Goal: Use online tool/utility: Utilize a website feature to perform a specific function

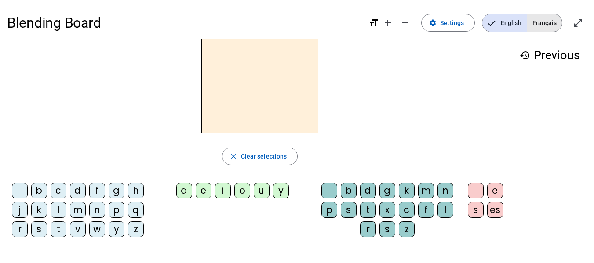
click at [552, 25] on span "Français" at bounding box center [544, 23] width 35 height 18
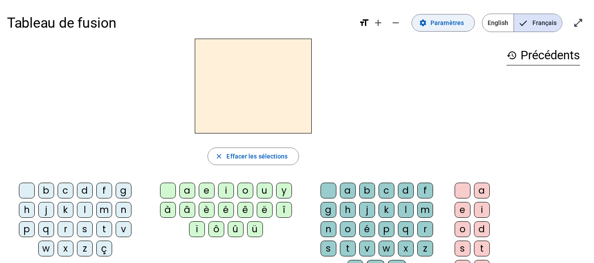
click at [453, 23] on span "Paramètres" at bounding box center [446, 23] width 33 height 11
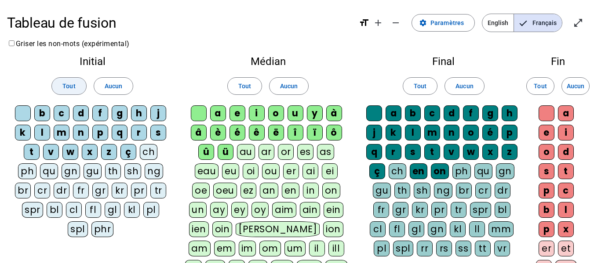
drag, startPoint x: 72, startPoint y: 84, endPoint x: 85, endPoint y: 83, distance: 13.3
click at [72, 84] on span "Tout" at bounding box center [68, 86] width 13 height 11
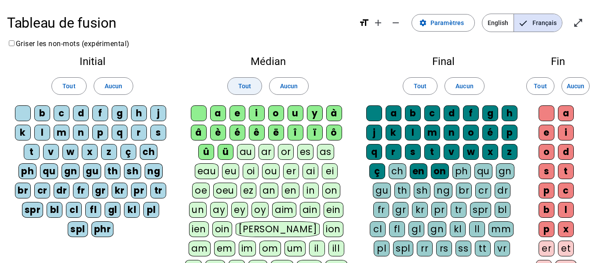
drag, startPoint x: 242, startPoint y: 84, endPoint x: 261, endPoint y: 81, distance: 19.1
click at [242, 84] on span "Tout" at bounding box center [244, 86] width 13 height 11
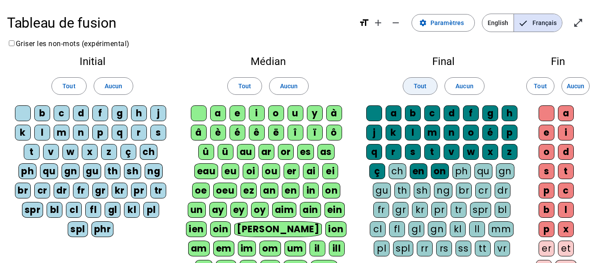
drag, startPoint x: 419, startPoint y: 87, endPoint x: 434, endPoint y: 83, distance: 15.6
click at [419, 87] on span "Tout" at bounding box center [420, 86] width 13 height 11
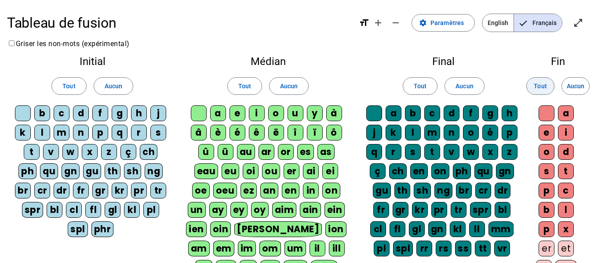
drag, startPoint x: 539, startPoint y: 88, endPoint x: 532, endPoint y: 90, distance: 7.2
click at [539, 88] on span "Tout" at bounding box center [540, 86] width 13 height 11
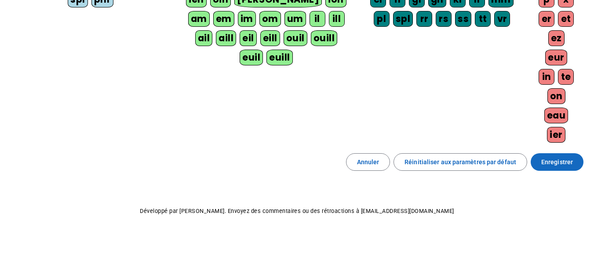
click at [550, 163] on span "Enregistrer" at bounding box center [557, 162] width 32 height 11
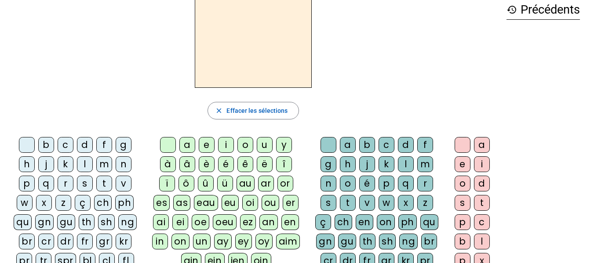
scroll to position [3, 0]
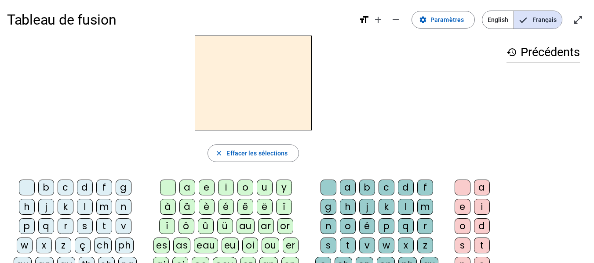
click at [84, 188] on div "d" at bounding box center [85, 188] width 16 height 16
click at [190, 190] on div "a" at bounding box center [187, 188] width 16 height 16
click at [210, 188] on div "e" at bounding box center [207, 188] width 16 height 16
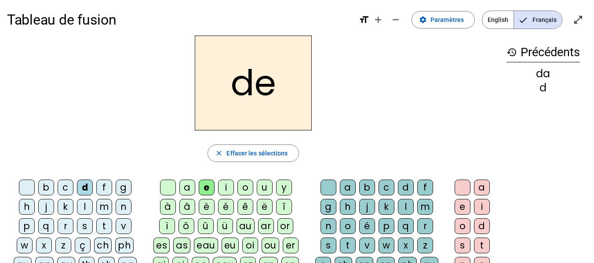
click at [185, 188] on div "a" at bounding box center [187, 188] width 16 height 16
click at [207, 184] on div "e" at bounding box center [207, 188] width 16 height 16
click at [226, 188] on div "i" at bounding box center [226, 188] width 16 height 16
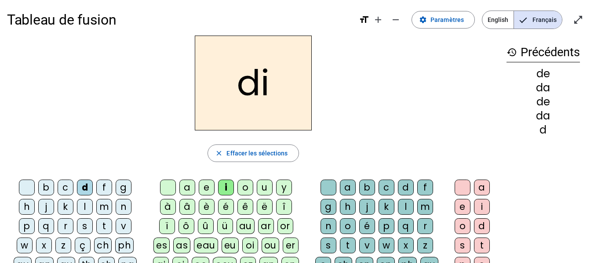
click at [244, 228] on div "au" at bounding box center [245, 226] width 18 height 16
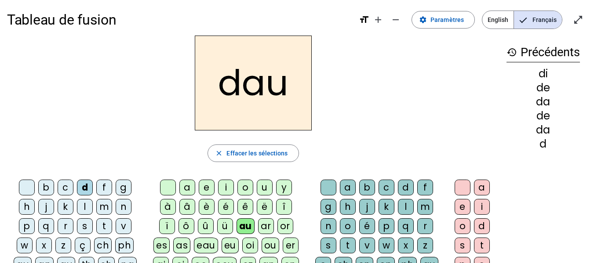
click at [244, 189] on div "o" at bounding box center [245, 188] width 16 height 16
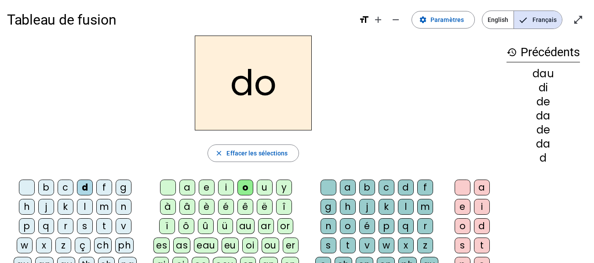
click at [265, 187] on div "u" at bounding box center [265, 188] width 16 height 16
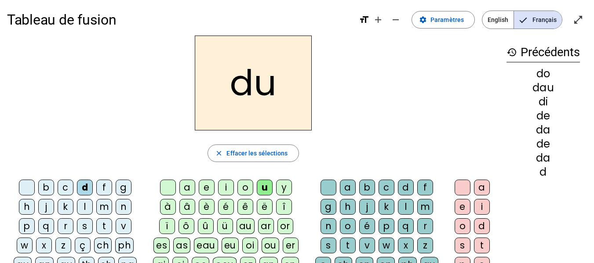
click at [287, 187] on div "y" at bounding box center [284, 188] width 16 height 16
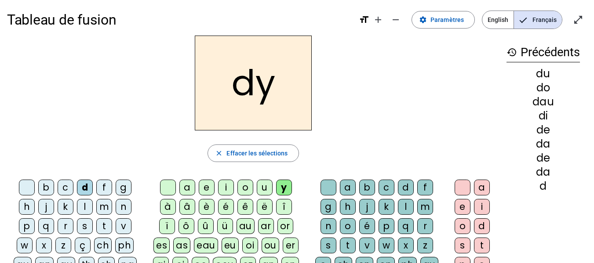
click at [186, 191] on div "a" at bounding box center [187, 188] width 16 height 16
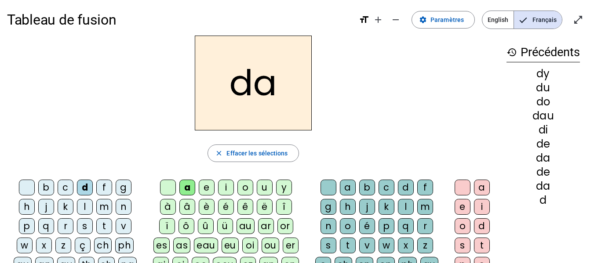
click at [248, 249] on div "oi" at bounding box center [250, 246] width 16 height 16
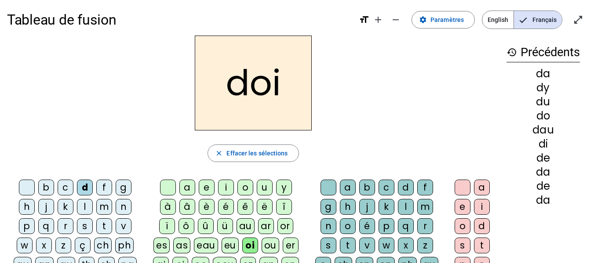
click at [247, 228] on div "au" at bounding box center [245, 226] width 18 height 16
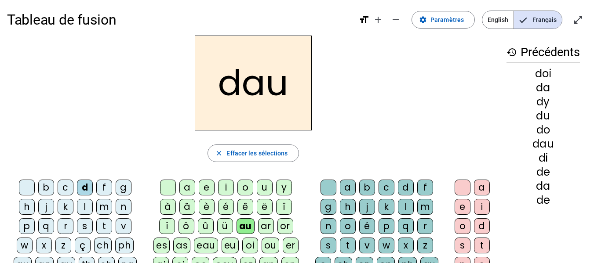
click at [185, 185] on div "a" at bounding box center [187, 188] width 16 height 16
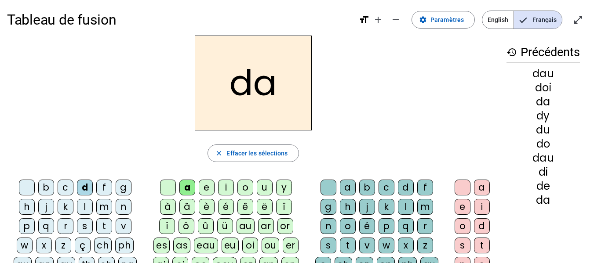
click at [205, 187] on div "e" at bounding box center [207, 188] width 16 height 16
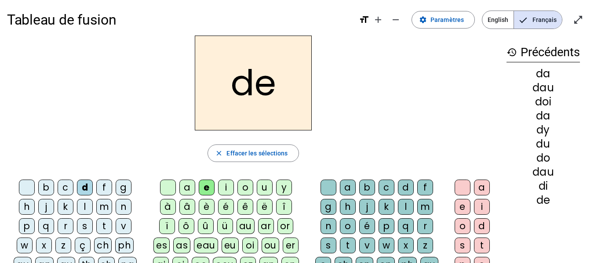
click at [225, 188] on div "i" at bounding box center [226, 188] width 16 height 16
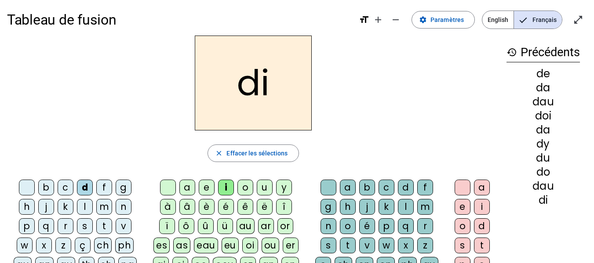
click at [243, 227] on div "au" at bounding box center [245, 226] width 18 height 16
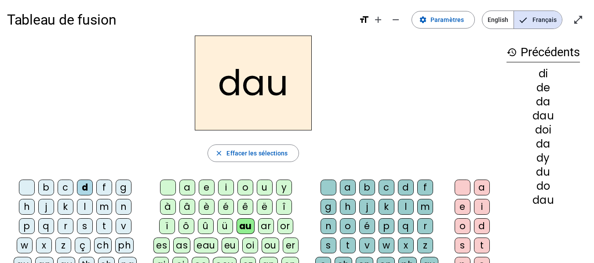
click at [270, 247] on div "ou" at bounding box center [270, 246] width 18 height 16
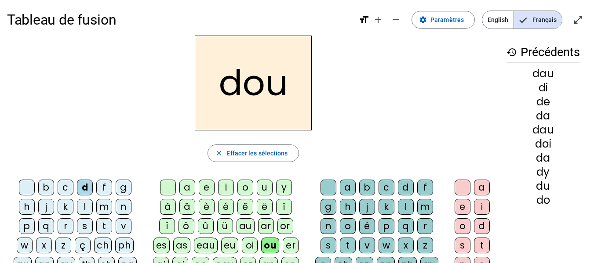
click at [226, 206] on div "é" at bounding box center [226, 207] width 16 height 16
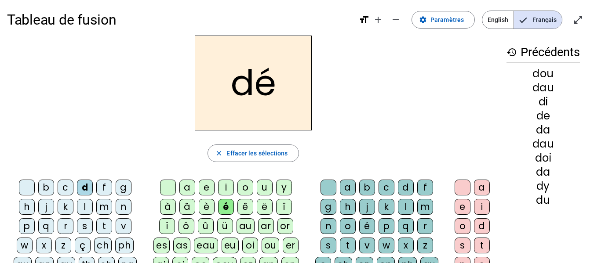
click at [239, 84] on h2 "dé" at bounding box center [253, 83] width 117 height 95
click at [185, 188] on div "a" at bounding box center [187, 188] width 16 height 16
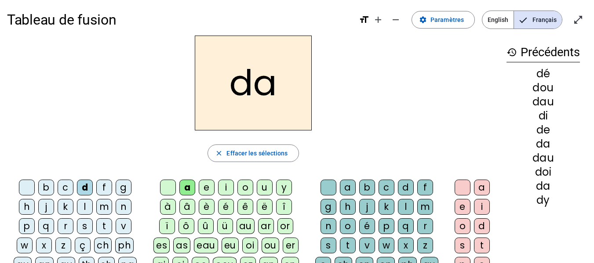
click at [212, 187] on div "e" at bounding box center [207, 188] width 16 height 16
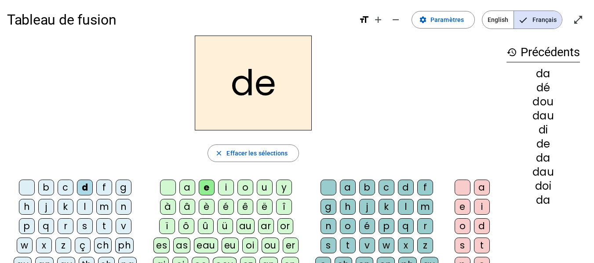
click at [221, 189] on div "i" at bounding box center [226, 188] width 16 height 16
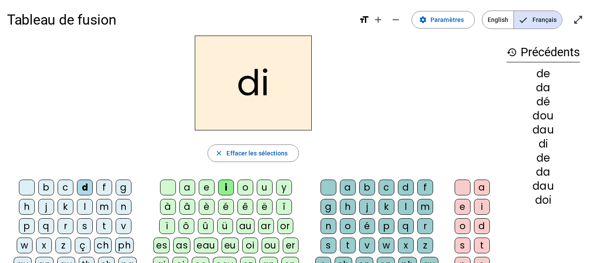
click at [241, 190] on div "o" at bounding box center [245, 188] width 16 height 16
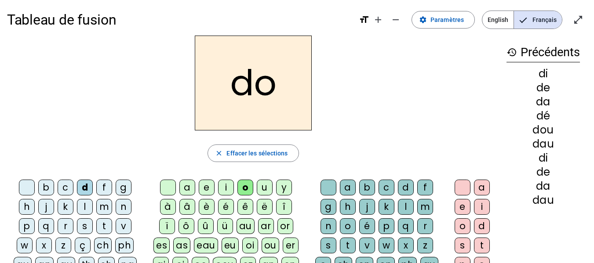
click at [264, 192] on div "u" at bounding box center [265, 188] width 16 height 16
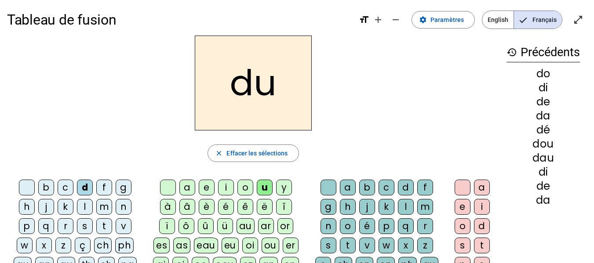
click at [285, 189] on div "y" at bounding box center [284, 188] width 16 height 16
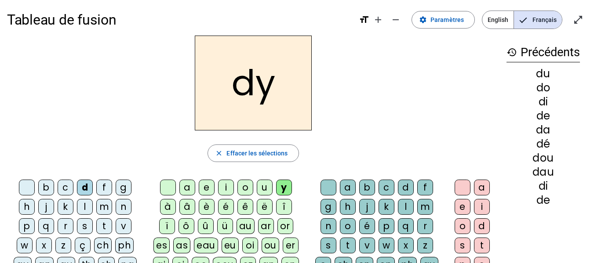
click at [225, 207] on div "é" at bounding box center [226, 207] width 16 height 16
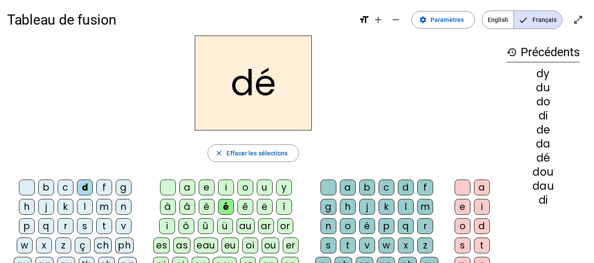
click at [246, 225] on div "au" at bounding box center [245, 226] width 18 height 16
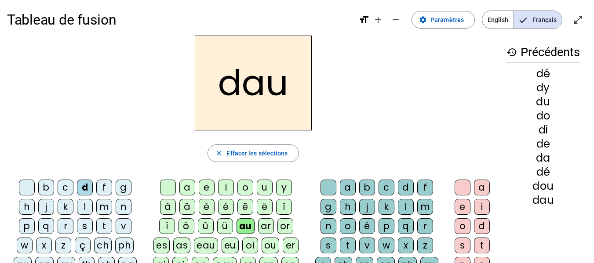
click at [250, 247] on div "oi" at bounding box center [250, 246] width 16 height 16
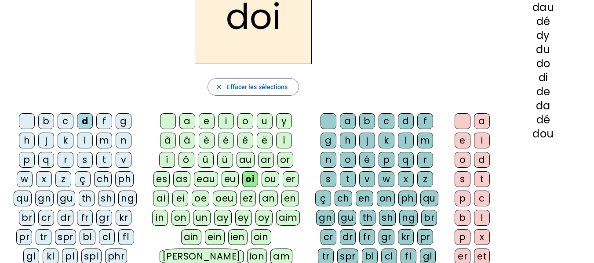
scroll to position [91, 0]
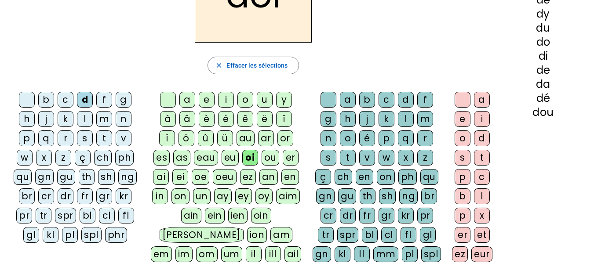
click at [268, 181] on div "an" at bounding box center [268, 177] width 18 height 16
click at [180, 198] on div "on" at bounding box center [180, 197] width 18 height 16
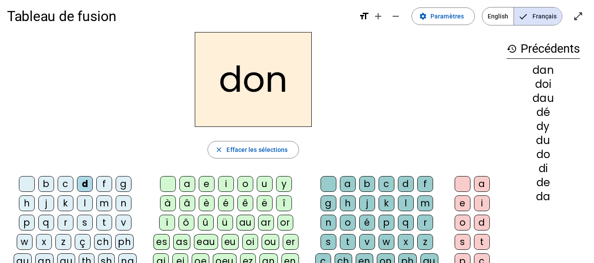
scroll to position [3, 0]
